Goal: Task Accomplishment & Management: Complete application form

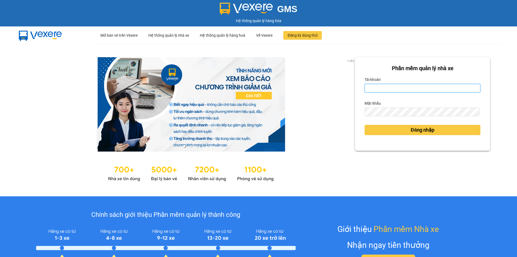
drag, startPoint x: 397, startPoint y: 88, endPoint x: 342, endPoint y: 43, distance: 71.2
click at [397, 88] on input "Tài khoản" at bounding box center [423, 88] width 116 height 9
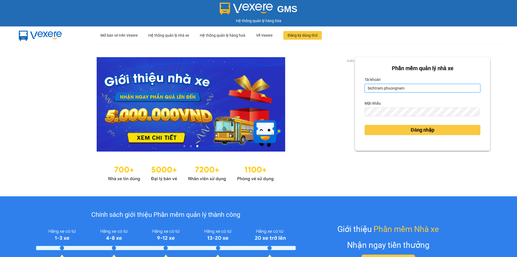
type input "bichtram.phuongnam"
click at [422, 106] on div "Mật khẩu" at bounding box center [423, 103] width 116 height 9
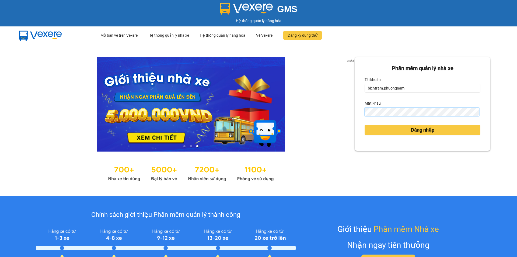
click at [365, 125] on button "Đăng nhập" at bounding box center [423, 130] width 116 height 10
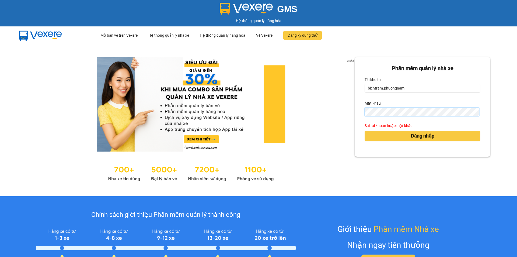
click at [365, 131] on button "Đăng nhập" at bounding box center [423, 136] width 116 height 10
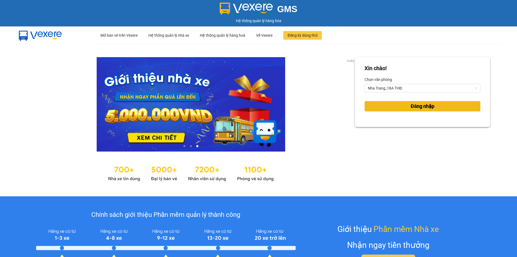
click at [411, 106] on span "Đăng nhập" at bounding box center [423, 106] width 24 height 8
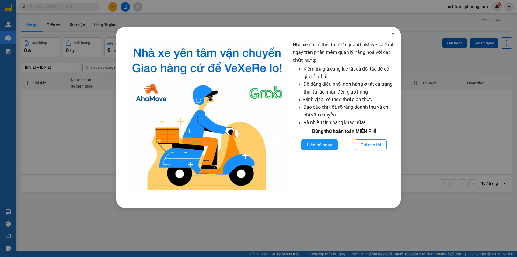
click at [391, 35] on icon "close" at bounding box center [393, 34] width 4 height 4
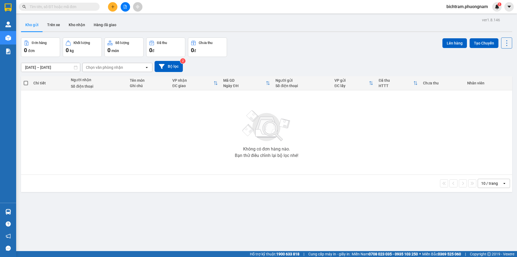
click at [90, 6] on input "text" at bounding box center [62, 7] width 64 height 6
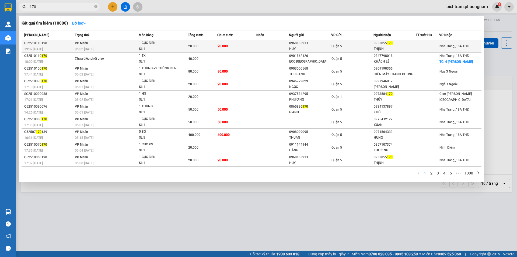
type input "170"
click at [320, 48] on div "HUY" at bounding box center [310, 49] width 42 height 6
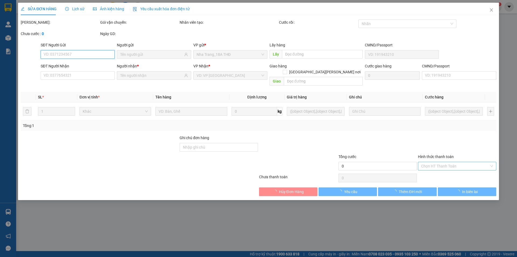
type input "0968183213"
type input "HUY"
type input "0933855170"
type input "THỊNH"
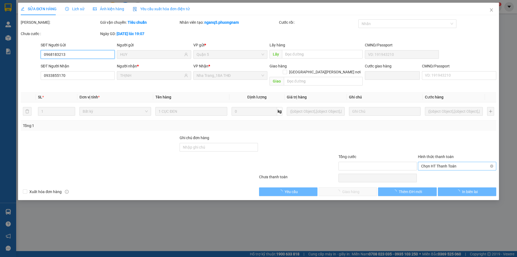
click at [437, 162] on span "Chọn HT Thanh Toán" at bounding box center [457, 166] width 72 height 8
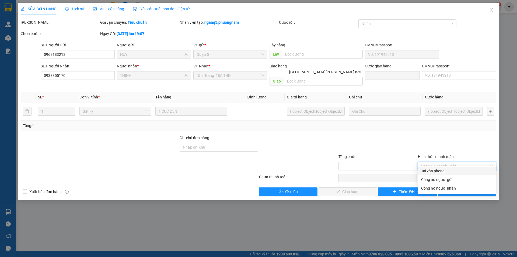
click at [434, 170] on div "Tại văn phòng" at bounding box center [457, 171] width 72 height 6
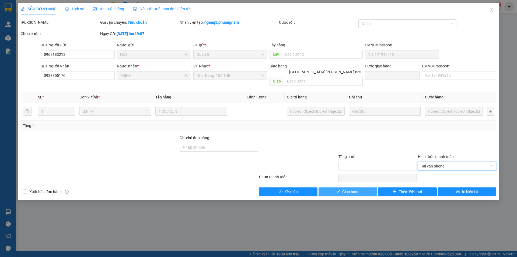
click at [358, 188] on span "Giao hàng" at bounding box center [350, 191] width 17 height 6
click at [336, 187] on button "Giao hàng" at bounding box center [348, 191] width 58 height 9
click at [490, 12] on icon "close" at bounding box center [491, 9] width 3 height 3
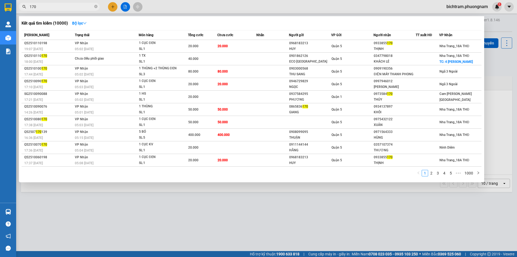
click at [62, 4] on input "170" at bounding box center [62, 7] width 64 height 6
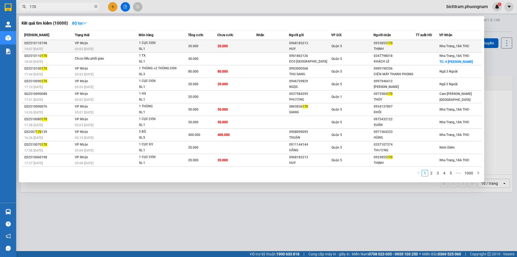
click at [198, 43] on td "20.000" at bounding box center [202, 46] width 29 height 13
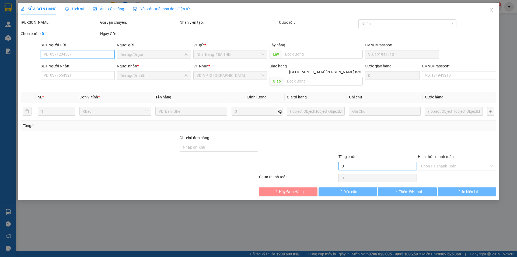
type input "0968183213"
type input "HUY"
type input "0933855170"
type input "THỊNH"
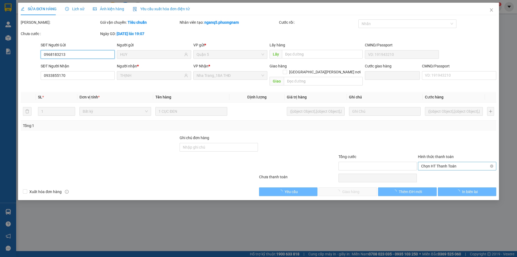
click at [446, 162] on span "Chọn HT Thanh Toán" at bounding box center [457, 166] width 72 height 8
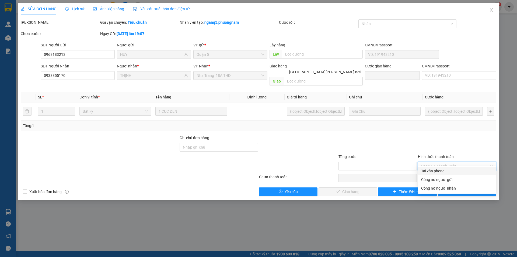
click at [442, 169] on div "Tại văn phòng" at bounding box center [457, 171] width 72 height 6
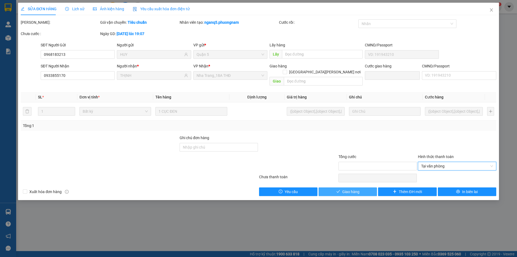
click at [363, 187] on button "Giao hàng" at bounding box center [348, 191] width 58 height 9
click at [490, 10] on icon "close" at bounding box center [491, 10] width 4 height 4
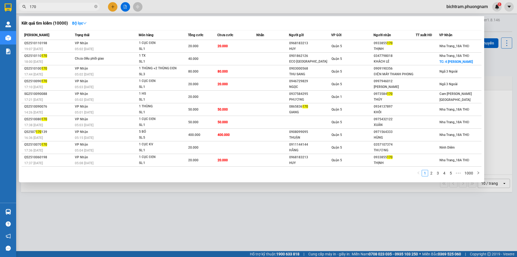
click at [48, 6] on input "170" at bounding box center [62, 7] width 64 height 6
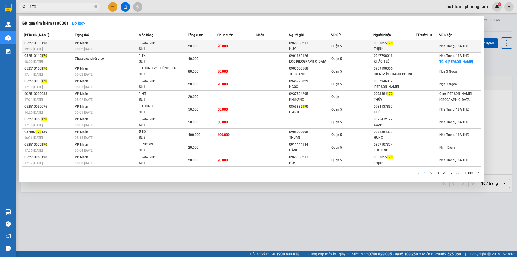
click at [283, 49] on td at bounding box center [272, 46] width 33 height 13
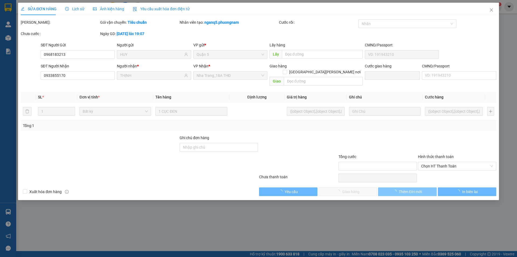
type input "0968183213"
type input "HUY"
type input "0933855170"
type input "THỊNH"
click at [438, 162] on span "Chọn HT Thanh Toán" at bounding box center [457, 166] width 72 height 8
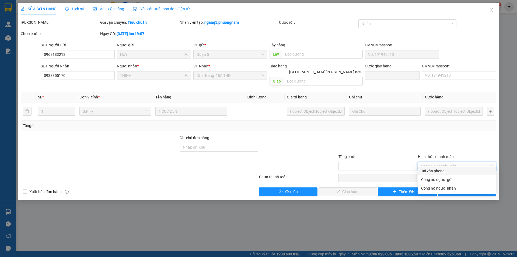
click at [432, 171] on div "Tại văn phòng" at bounding box center [457, 171] width 72 height 6
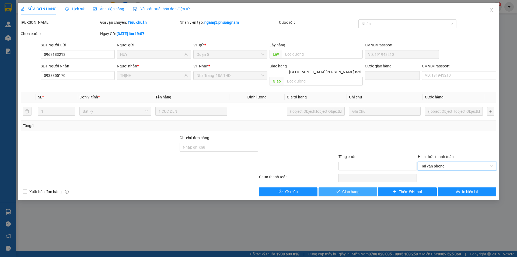
click at [354, 188] on span "Giao hàng" at bounding box center [350, 191] width 17 height 6
click at [491, 12] on icon "close" at bounding box center [491, 10] width 4 height 4
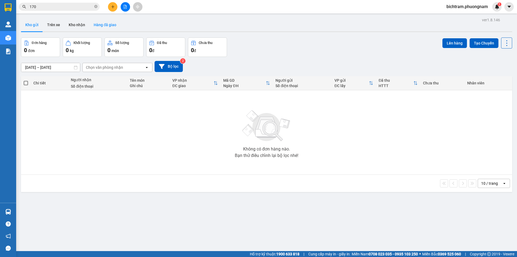
click at [106, 24] on button "Hàng đã giao" at bounding box center [104, 24] width 31 height 13
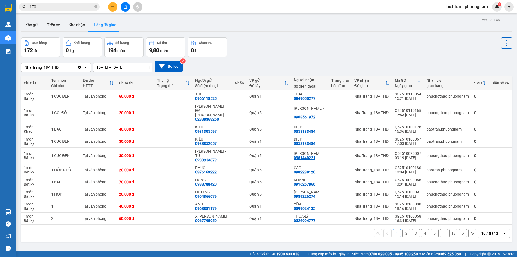
click at [66, 5] on input "170" at bounding box center [62, 7] width 64 height 6
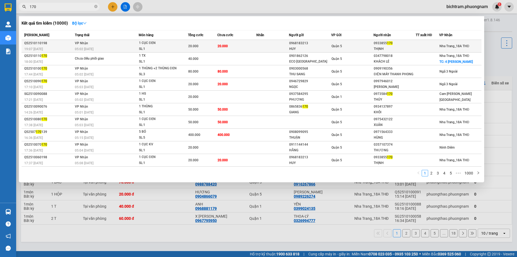
click at [408, 48] on div "THỊNH" at bounding box center [395, 49] width 42 height 6
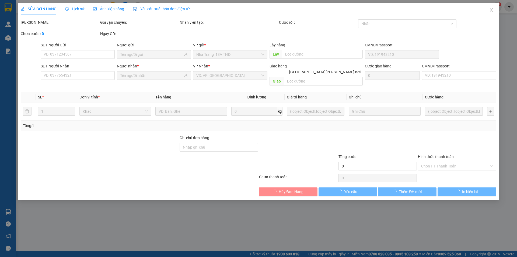
type input "0968183213"
type input "HUY"
type input "0933855170"
type input "THỊNH"
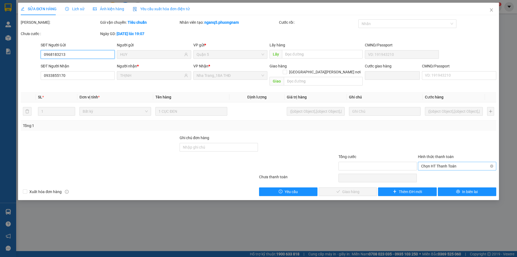
click at [444, 162] on span "Chọn HT Thanh Toán" at bounding box center [457, 166] width 72 height 8
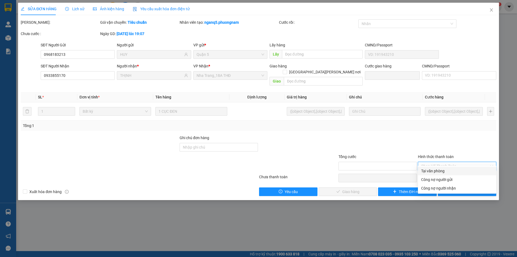
click at [442, 170] on div "Tại văn phòng" at bounding box center [457, 171] width 72 height 6
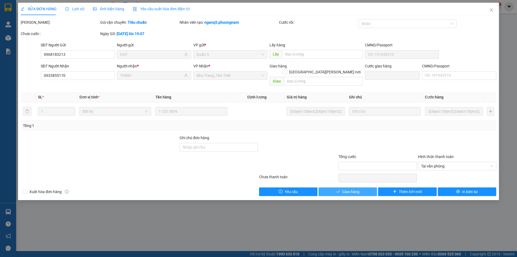
click at [364, 187] on button "Giao hàng" at bounding box center [348, 191] width 58 height 9
click at [490, 11] on icon "close" at bounding box center [491, 10] width 4 height 4
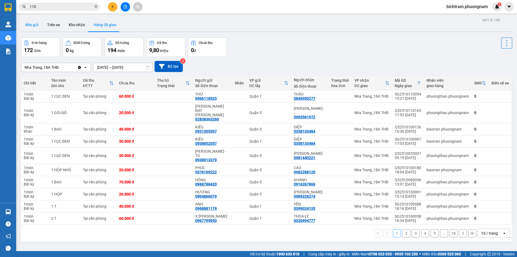
click at [37, 26] on button "Kho gửi" at bounding box center [32, 24] width 22 height 13
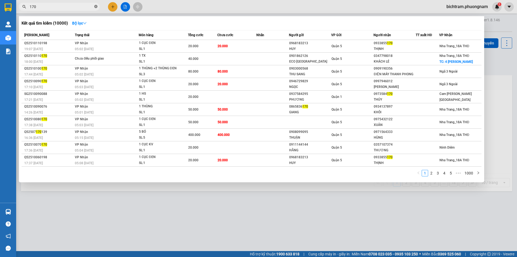
click at [95, 6] on icon "close-circle" at bounding box center [95, 6] width 3 height 3
